Goal: Transaction & Acquisition: Purchase product/service

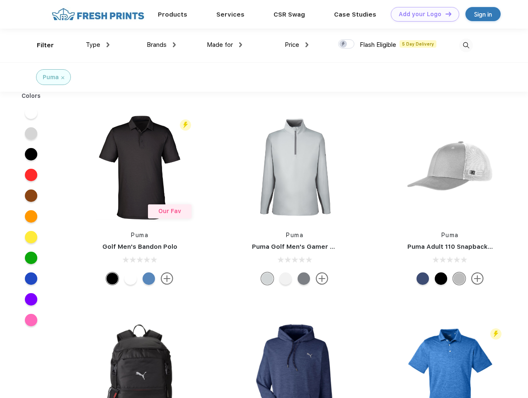
click at [422, 14] on link "Add your Logo Design Tool" at bounding box center [425, 14] width 68 height 15
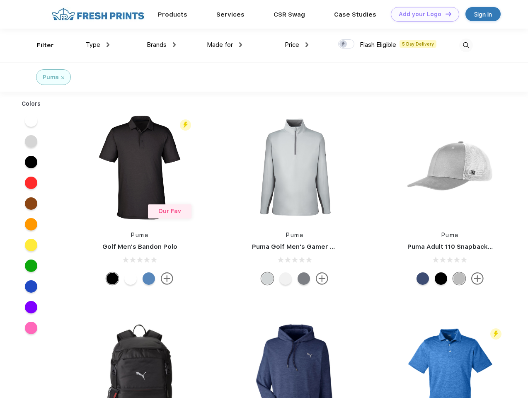
click at [0, 0] on div "Design Tool" at bounding box center [0, 0] width 0 height 0
click at [445, 14] on link "Add your Logo Design Tool" at bounding box center [425, 14] width 68 height 15
click at [40, 45] on div "Filter" at bounding box center [45, 46] width 17 height 10
click at [98, 45] on span "Type" at bounding box center [93, 44] width 15 height 7
click at [161, 45] on span "Brands" at bounding box center [157, 44] width 20 height 7
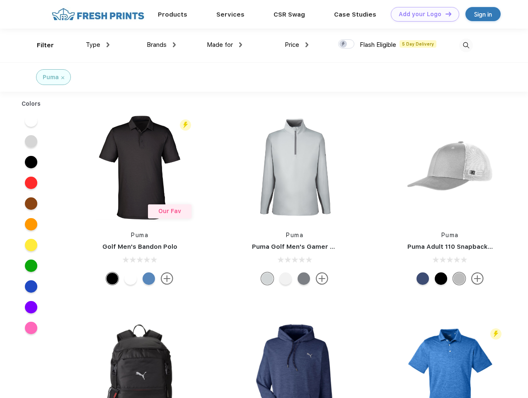
click at [225, 45] on span "Made for" at bounding box center [220, 44] width 26 height 7
click at [297, 45] on span "Price" at bounding box center [292, 44] width 15 height 7
click at [346, 44] on div at bounding box center [346, 43] width 16 height 9
click at [344, 44] on input "checkbox" at bounding box center [340, 41] width 5 height 5
click at [466, 45] on img at bounding box center [466, 46] width 14 height 14
